Goal: Task Accomplishment & Management: Complete application form

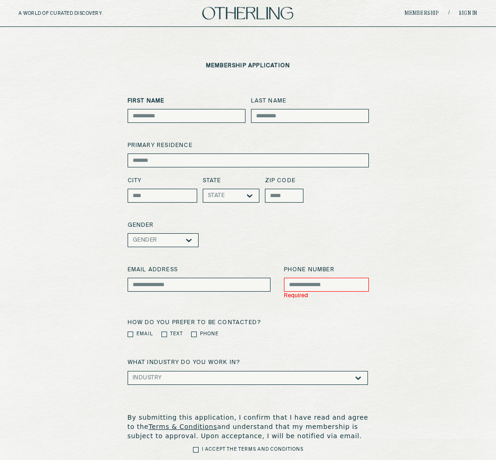
click at [272, 16] on img at bounding box center [247, 13] width 91 height 13
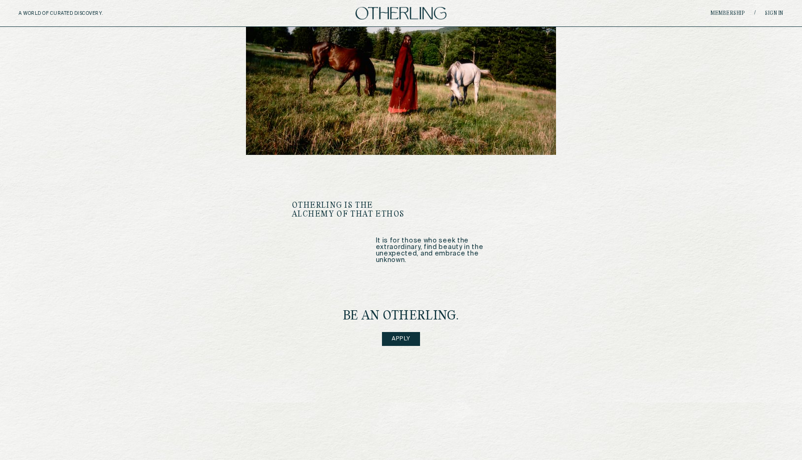
scroll to position [1017, 0]
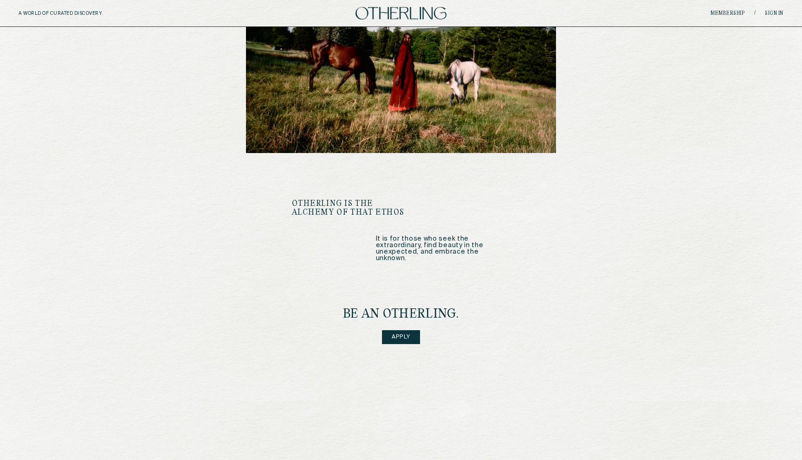
click at [396, 330] on link "Apply" at bounding box center [401, 337] width 38 height 14
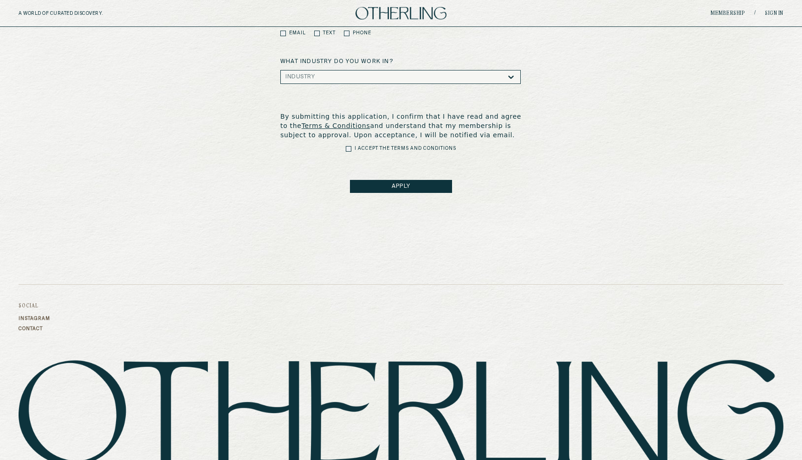
scroll to position [328, 0]
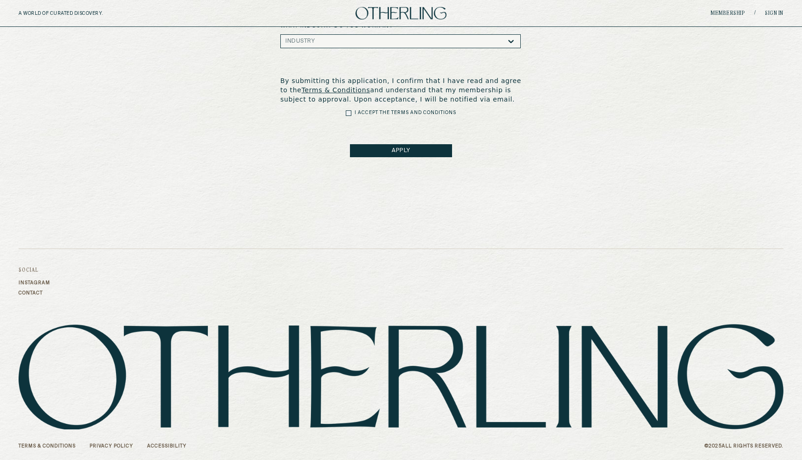
click at [412, 18] on img at bounding box center [400, 13] width 91 height 13
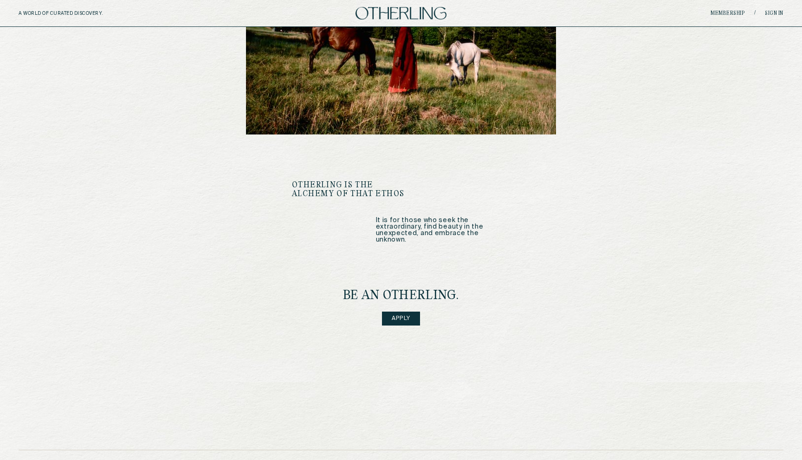
scroll to position [1043, 0]
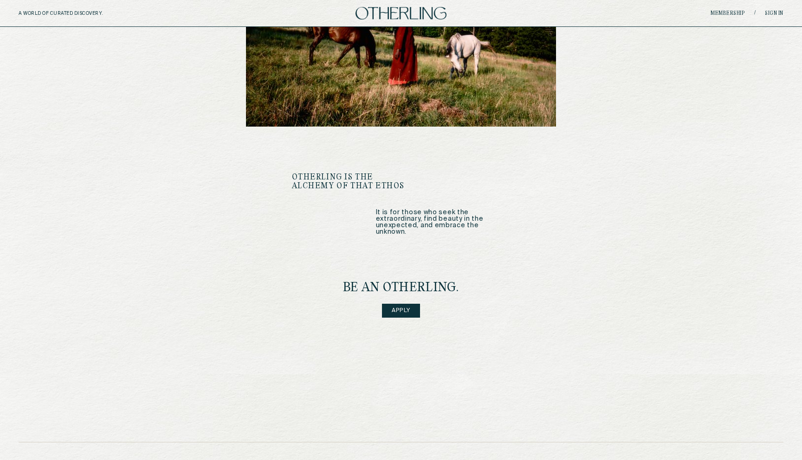
click at [409, 304] on link "Apply" at bounding box center [401, 311] width 38 height 14
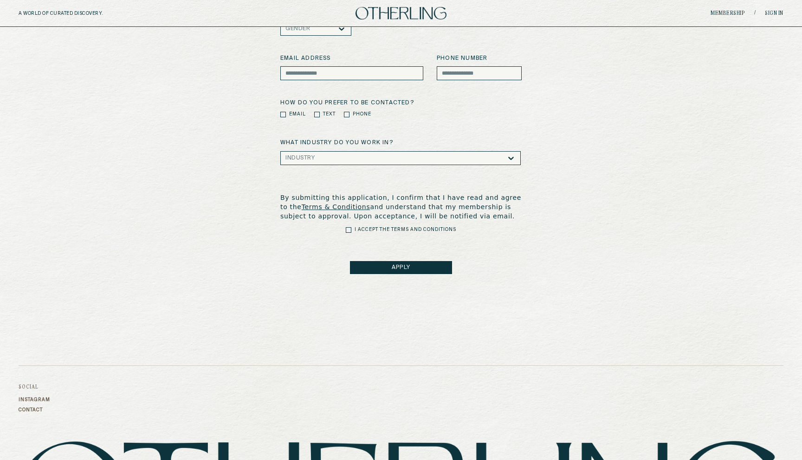
scroll to position [328, 0]
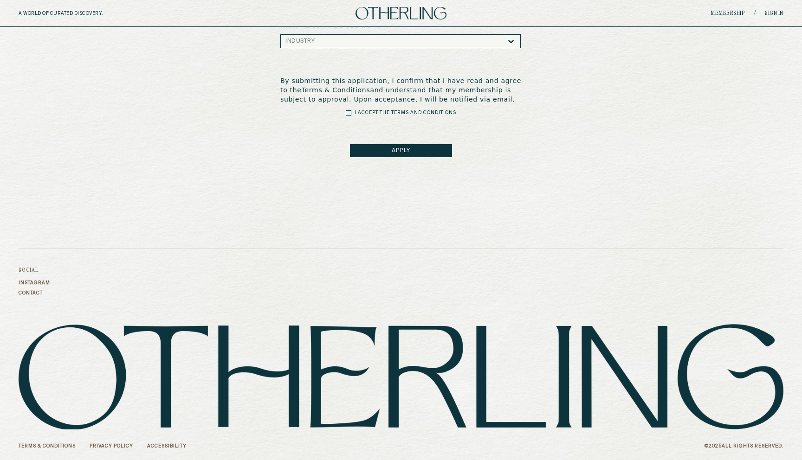
click at [174, 448] on link "Accessibility" at bounding box center [166, 447] width 39 height 6
